Goal: Find specific page/section: Find specific page/section

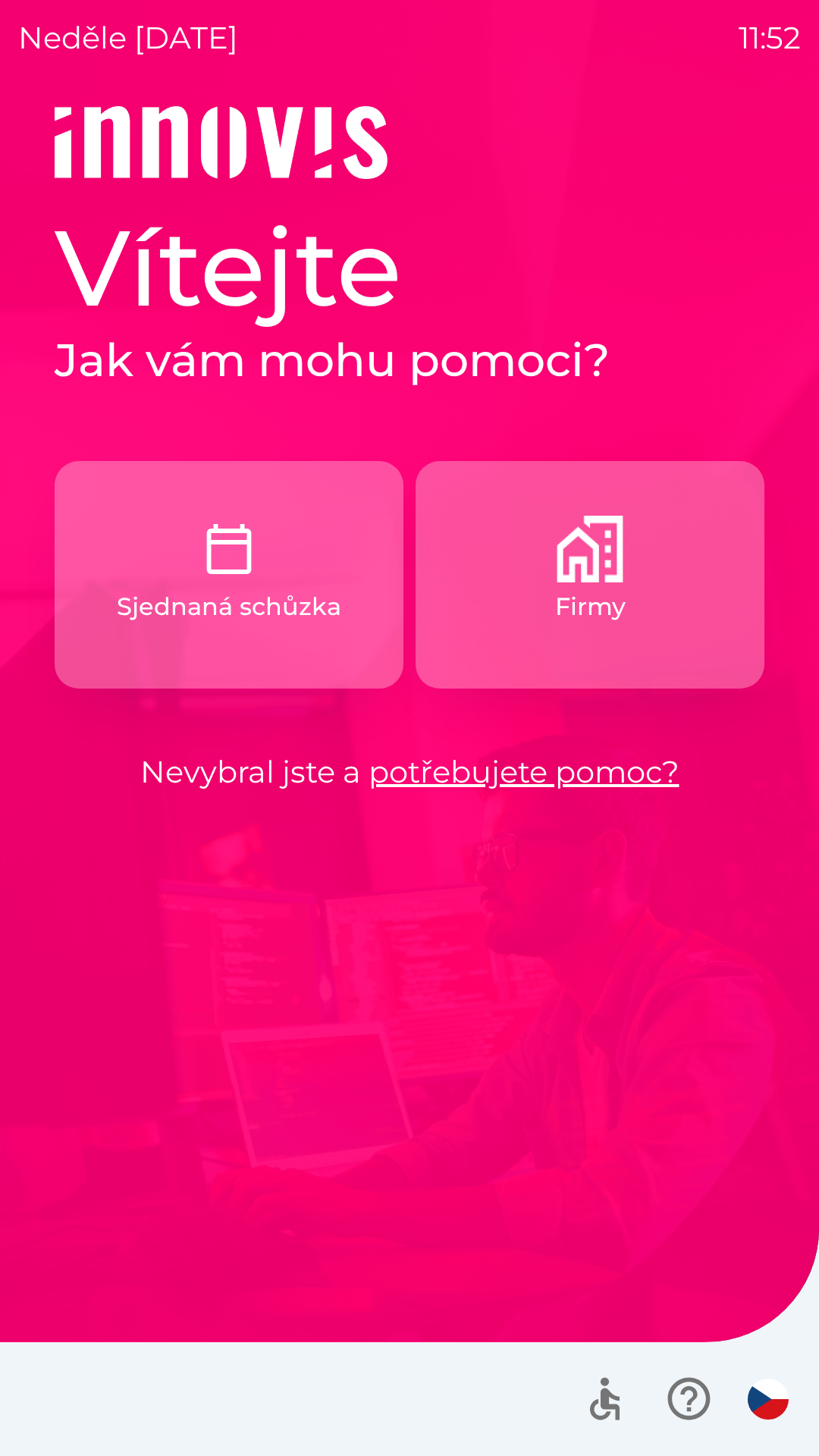
click at [734, 509] on button "Firmy" at bounding box center [590, 575] width 349 height 228
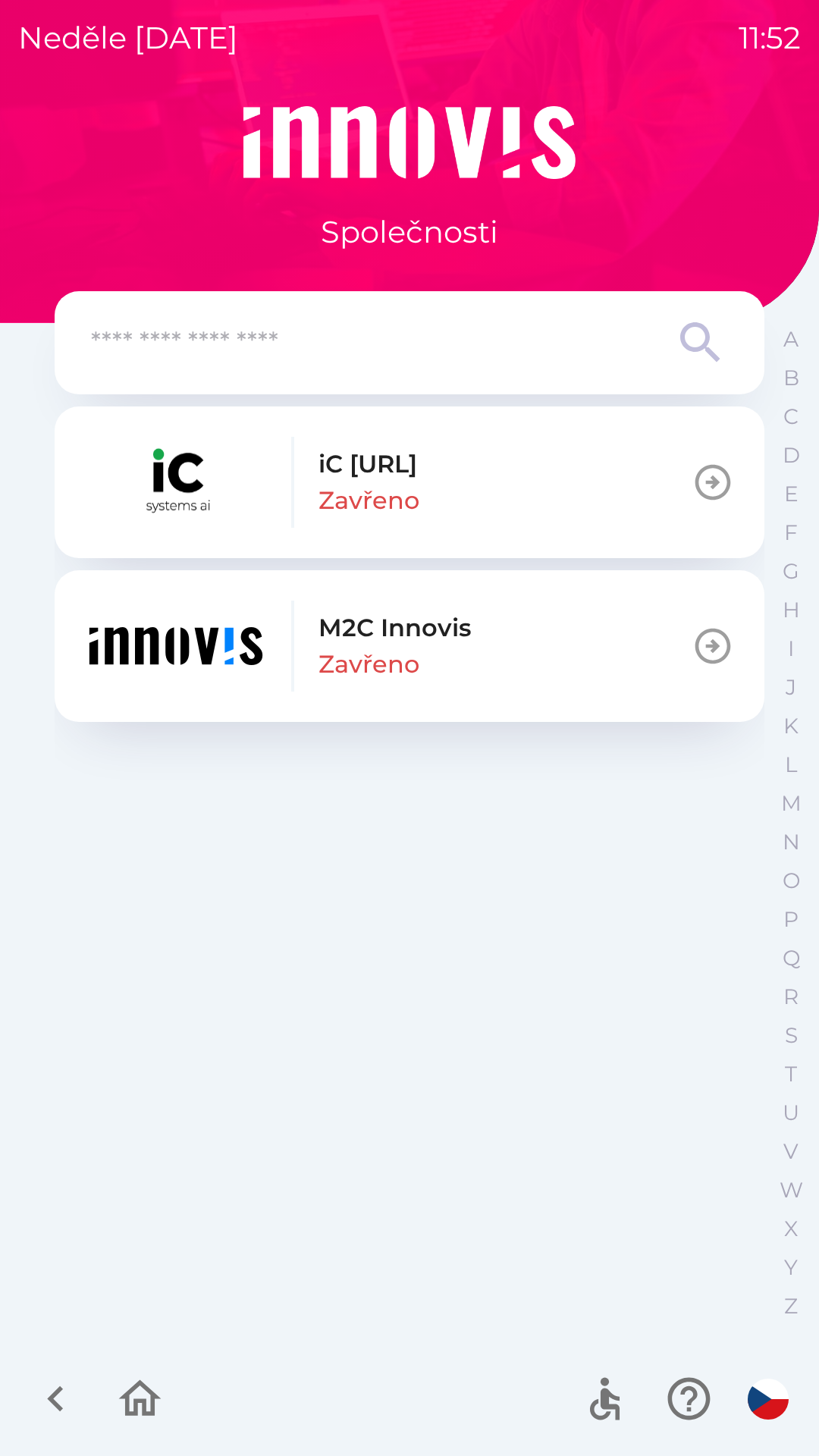
click at [314, 341] on input "text" at bounding box center [379, 343] width 576 height 42
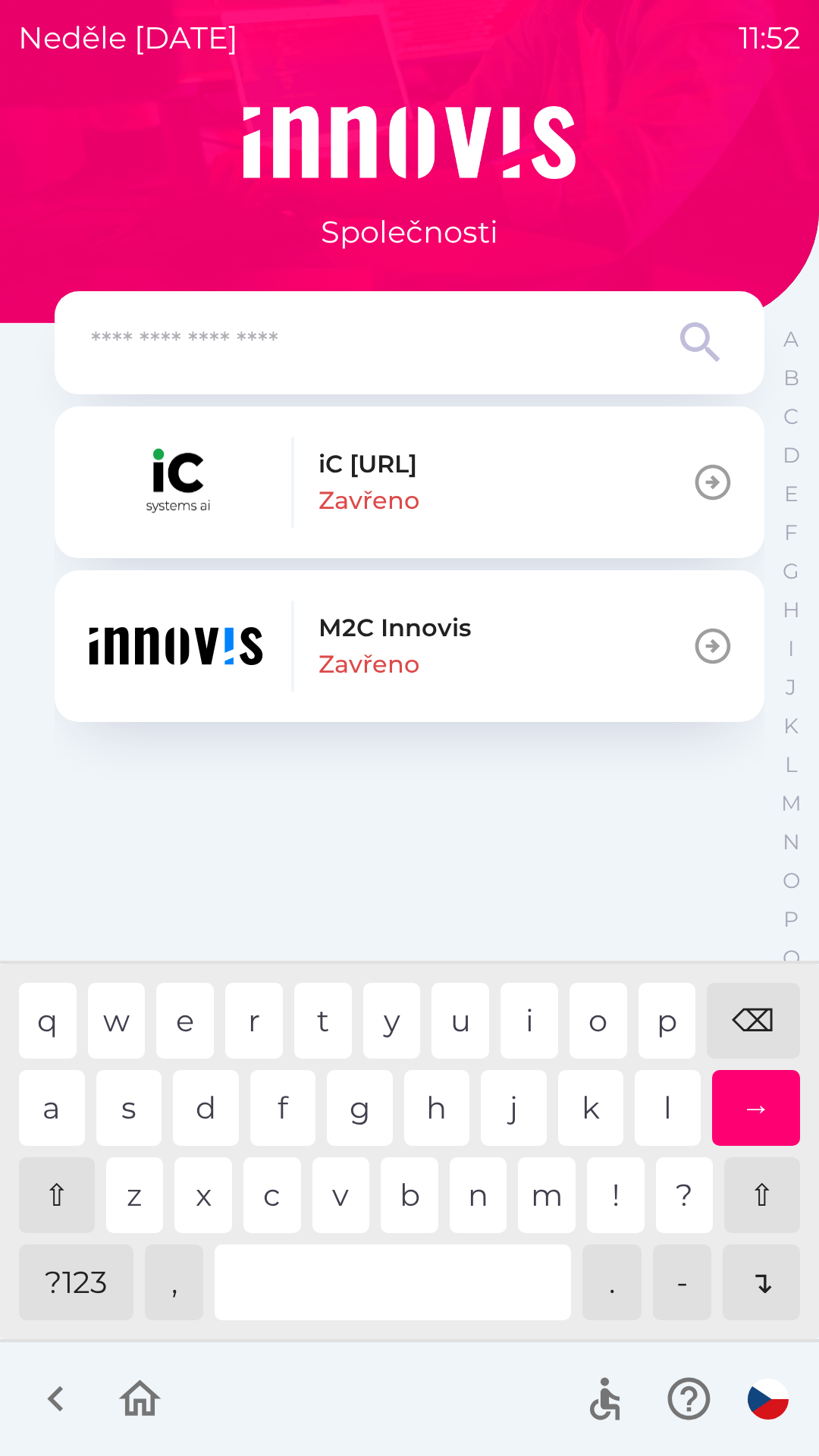
click at [278, 0] on div "neděle [DATE] 11:52" at bounding box center [410, 38] width 782 height 76
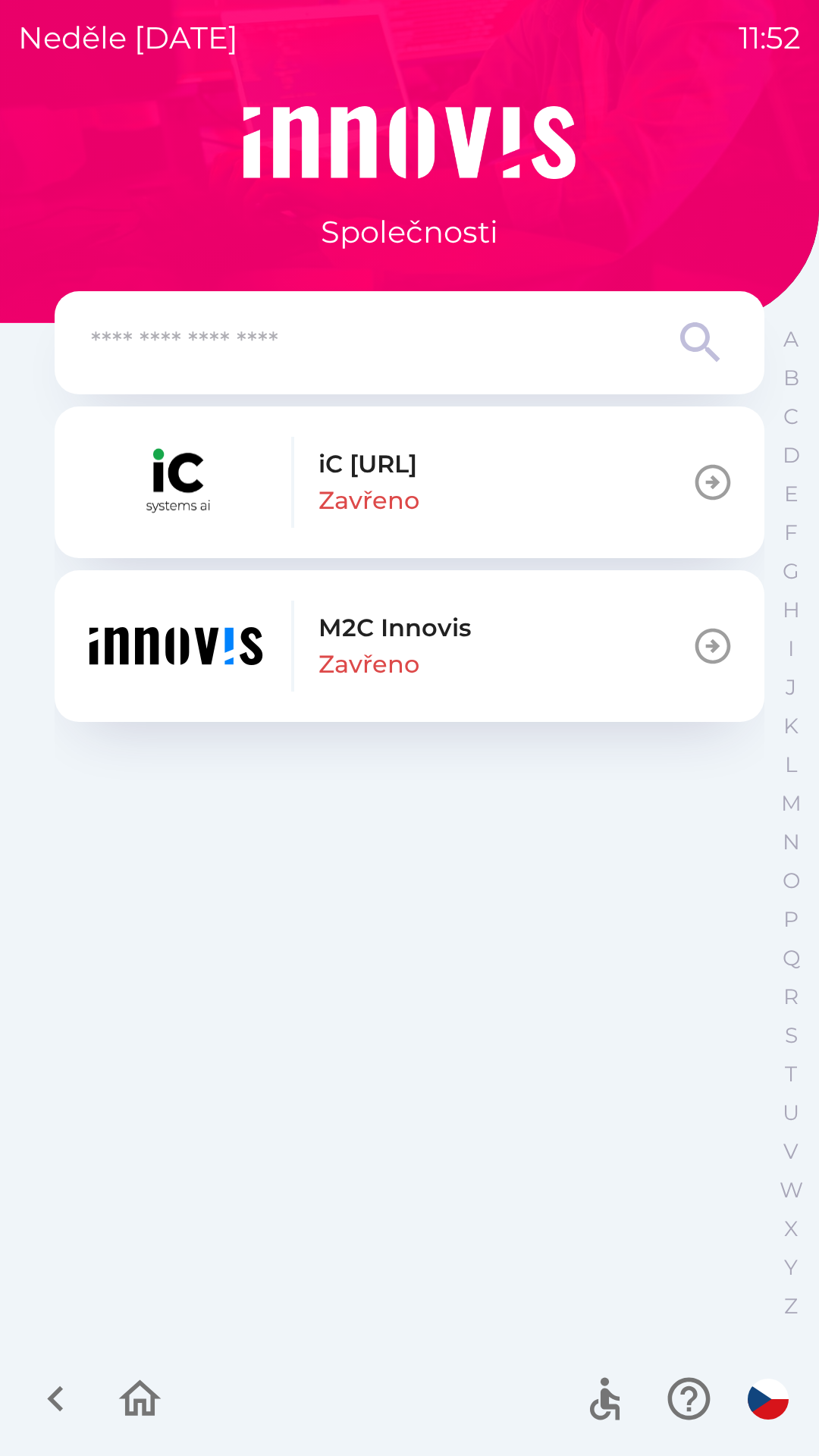
click at [774, 1301] on button "Z" at bounding box center [791, 1306] width 38 height 38
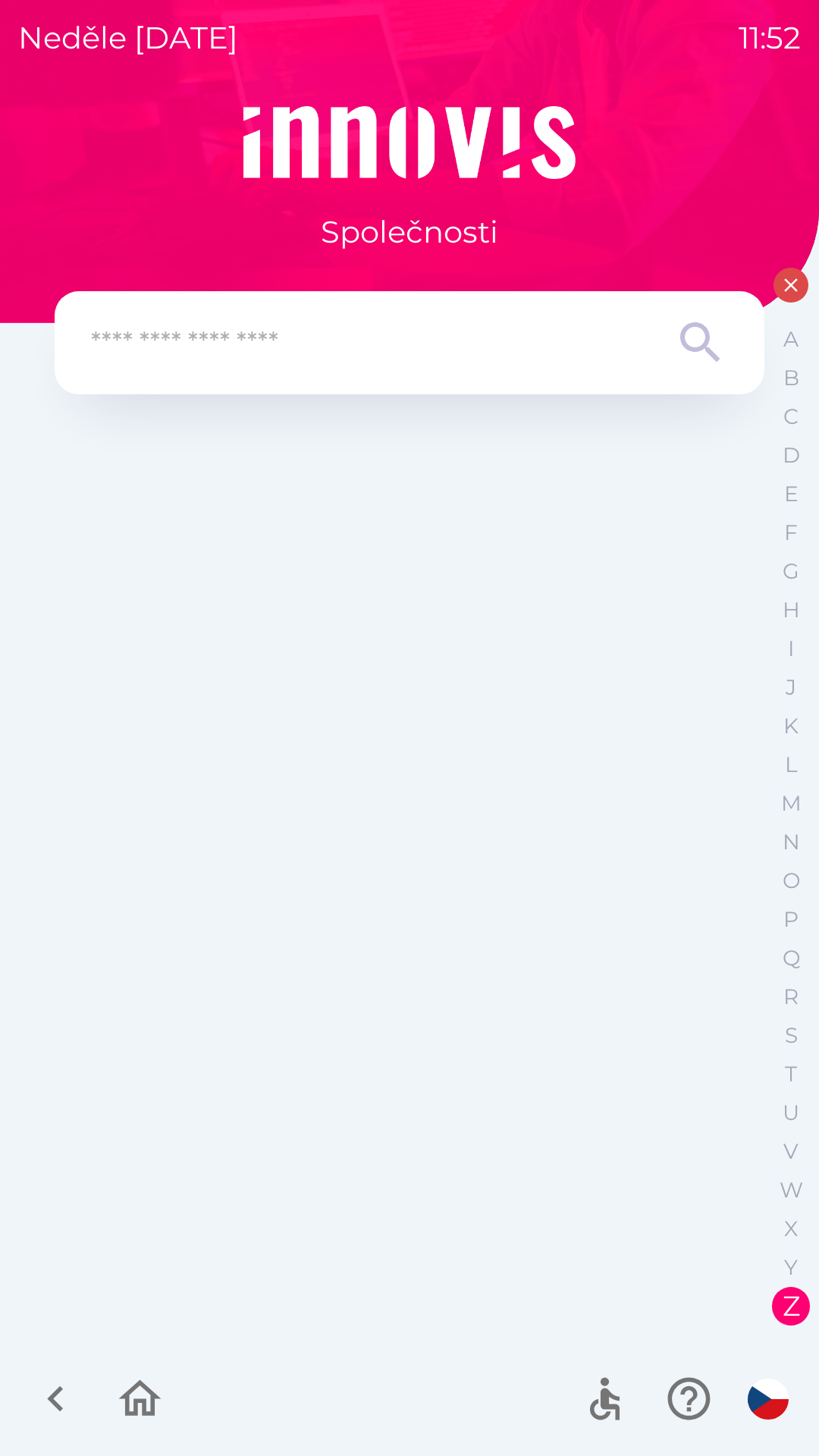
click at [623, 1449] on div at bounding box center [410, 1399] width 819 height 114
click at [806, 1450] on div at bounding box center [410, 1399] width 819 height 114
click at [791, 288] on icon "button" at bounding box center [791, 285] width 23 height 23
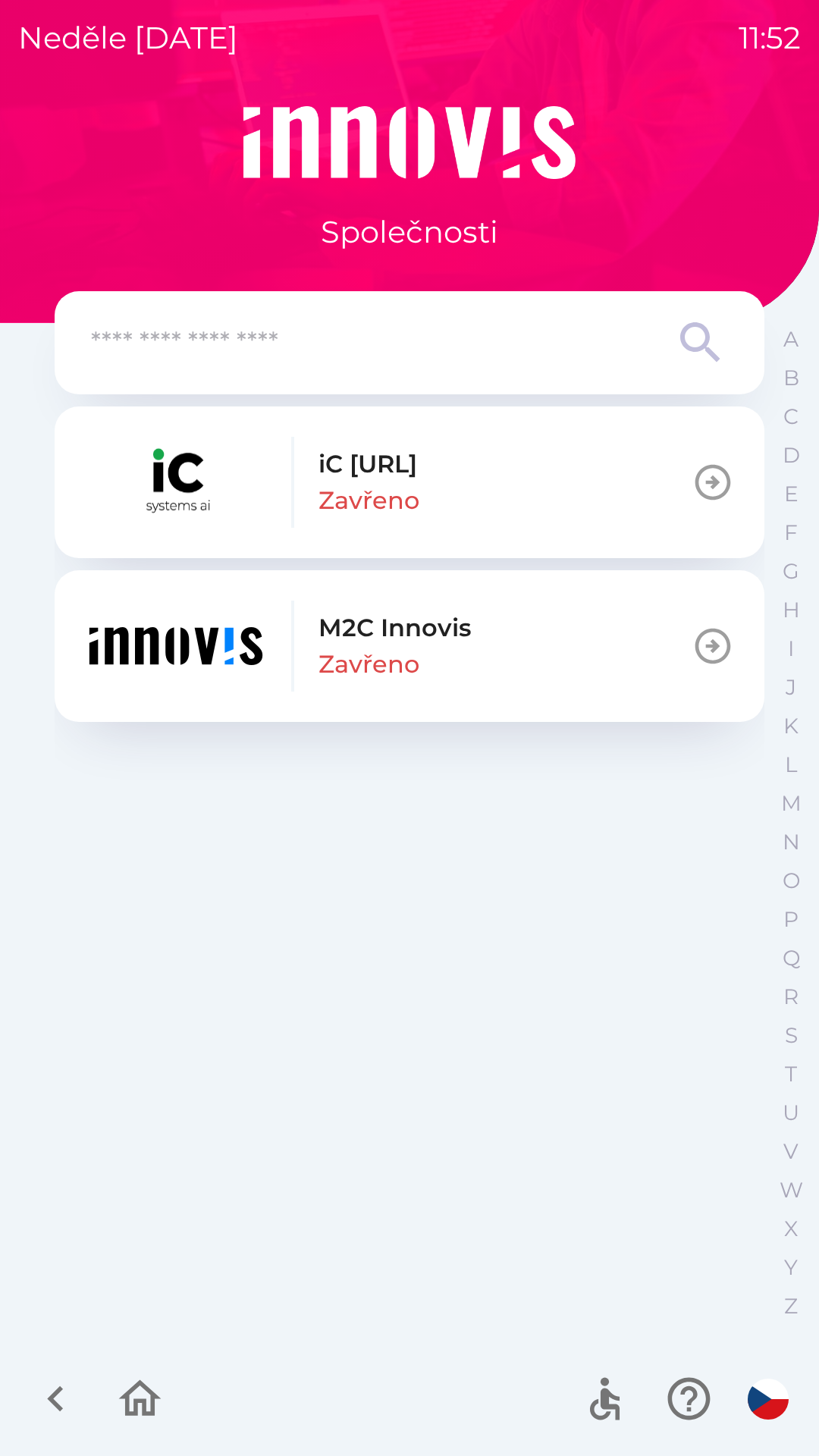
click at [61, 1395] on icon "button" at bounding box center [56, 1399] width 51 height 51
